Goal: Information Seeking & Learning: Learn about a topic

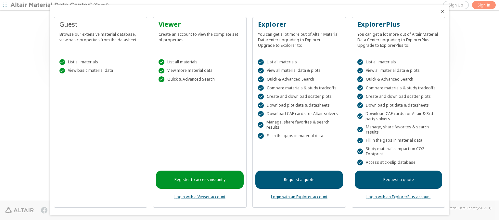
click at [440, 12] on icon "Close" at bounding box center [442, 11] width 5 height 5
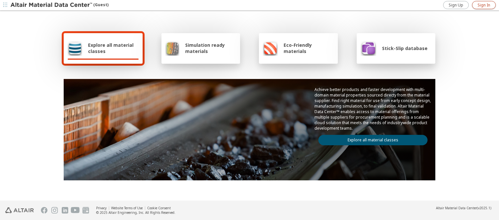
click at [484, 5] on span "Sign In" at bounding box center [483, 5] width 13 height 5
click at [52, 5] on img at bounding box center [51, 5] width 83 height 6
click at [111, 48] on span "Explore all material classes" at bounding box center [113, 48] width 51 height 12
click at [370, 138] on link "Explore all material classes" at bounding box center [372, 140] width 109 height 10
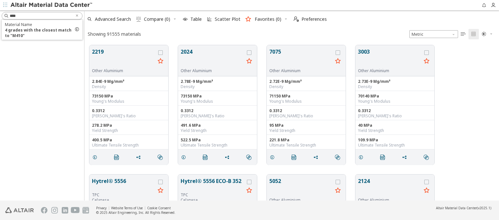
scroll to position [155, 409]
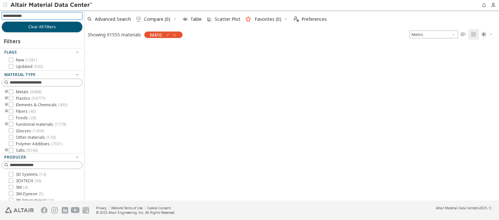
scroll to position [154, 409]
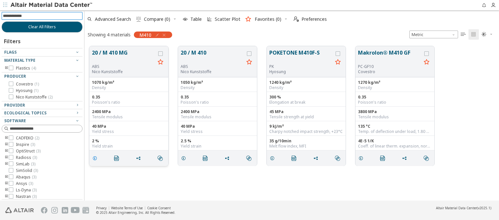
click at [96, 157] on icon "grid" at bounding box center [94, 158] width 5 height 5
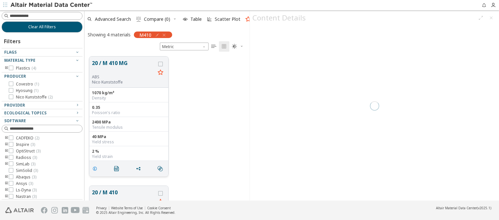
scroll to position [144, 160]
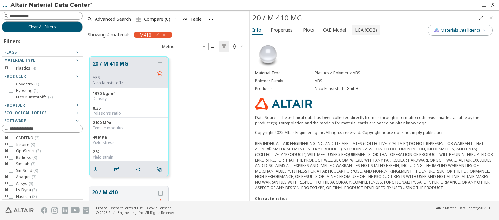
click at [362, 30] on span "LCA (CO2)" at bounding box center [366, 30] width 22 height 10
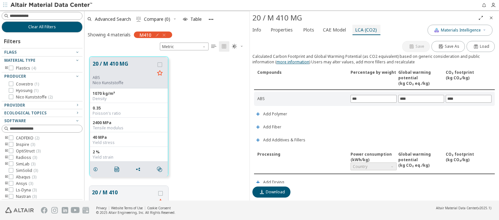
scroll to position [152, 0]
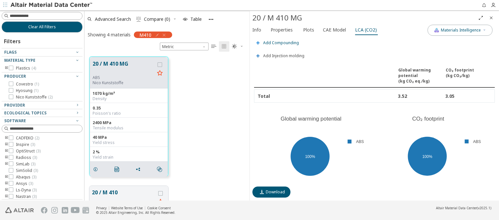
click at [280, 41] on span "Add Compounding" at bounding box center [281, 43] width 36 height 4
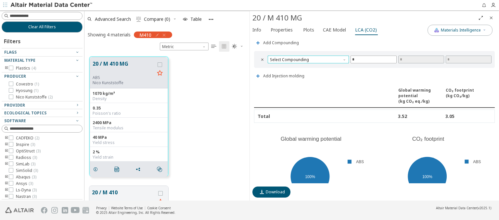
click at [307, 57] on span "Select Compounding" at bounding box center [308, 60] width 81 height 8
click at [307, 65] on span "Screw extruder" at bounding box center [307, 65] width 74 height 5
click at [307, 57] on span "Screw extruder" at bounding box center [308, 60] width 81 height 8
click at [307, 73] on span "Twin screw extruder" at bounding box center [290, 73] width 38 height 5
click at [307, 57] on span "Twin screw extruder" at bounding box center [308, 60] width 81 height 8
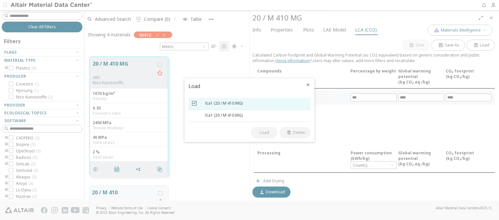
click at [194, 103] on icon at bounding box center [194, 103] width 5 height 5
click at [264, 132] on span "Load" at bounding box center [263, 132] width 9 height 5
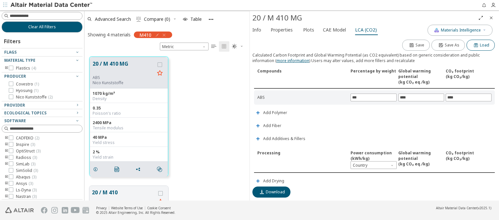
click at [480, 44] on span "Load" at bounding box center [484, 45] width 9 height 5
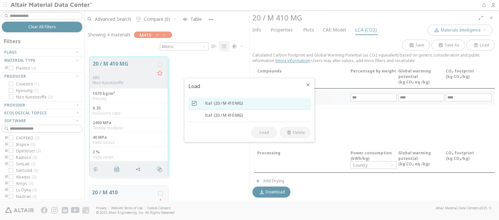
click at [194, 103] on icon at bounding box center [194, 103] width 5 height 5
click at [299, 132] on span "Delete" at bounding box center [299, 132] width 12 height 5
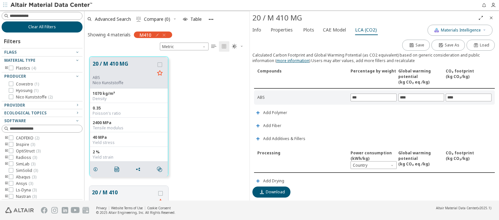
click at [40, 27] on span "Clear All Filters" at bounding box center [42, 26] width 28 height 5
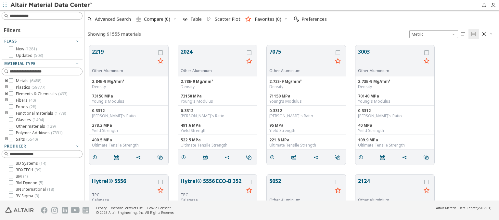
scroll to position [155, 409]
click at [52, 5] on img at bounding box center [51, 5] width 83 height 6
